Goal: Check status: Check status

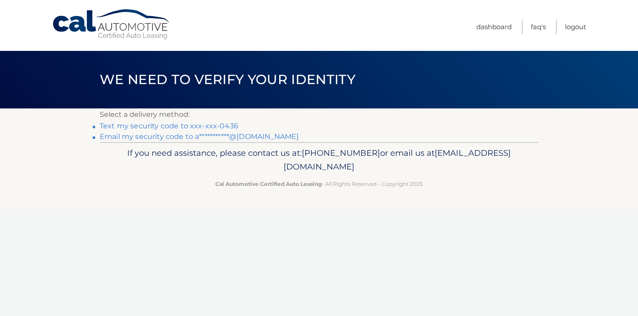
click at [183, 128] on link "Text my security code to xxx-xxx-0436" at bounding box center [169, 126] width 139 height 8
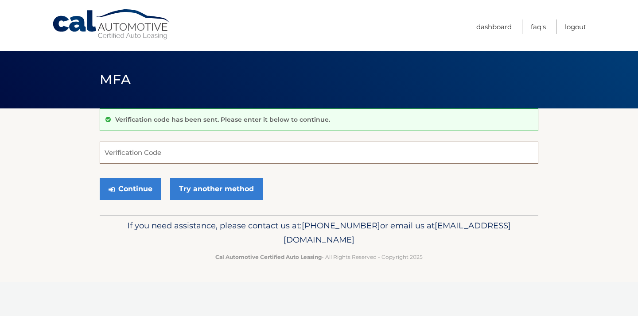
click at [181, 154] on input "Verification Code" at bounding box center [319, 153] width 439 height 22
type input "867961"
click at [145, 187] on button "Continue" at bounding box center [131, 189] width 62 height 22
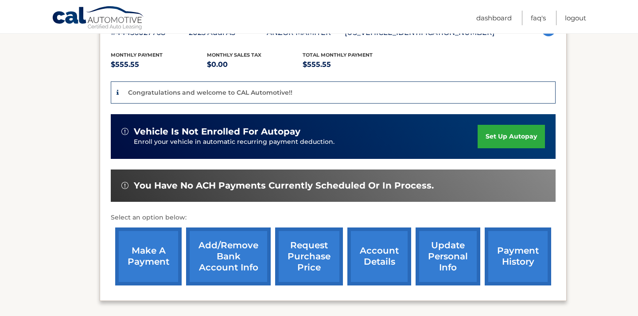
scroll to position [179, 0]
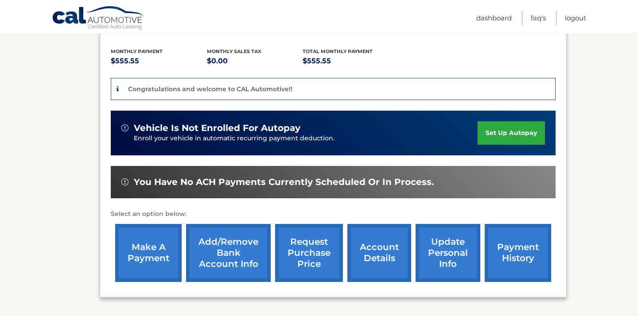
click at [513, 252] on link "payment history" at bounding box center [518, 253] width 66 height 58
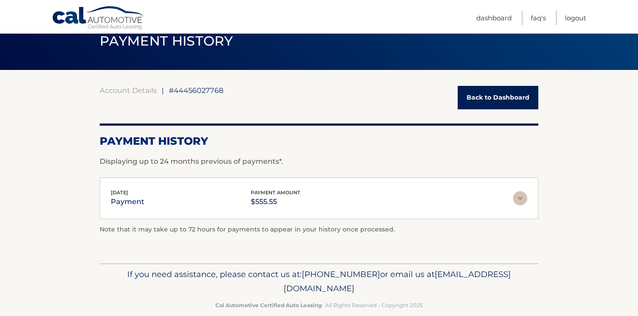
scroll to position [53, 0]
